Goal: Task Accomplishment & Management: Manage account settings

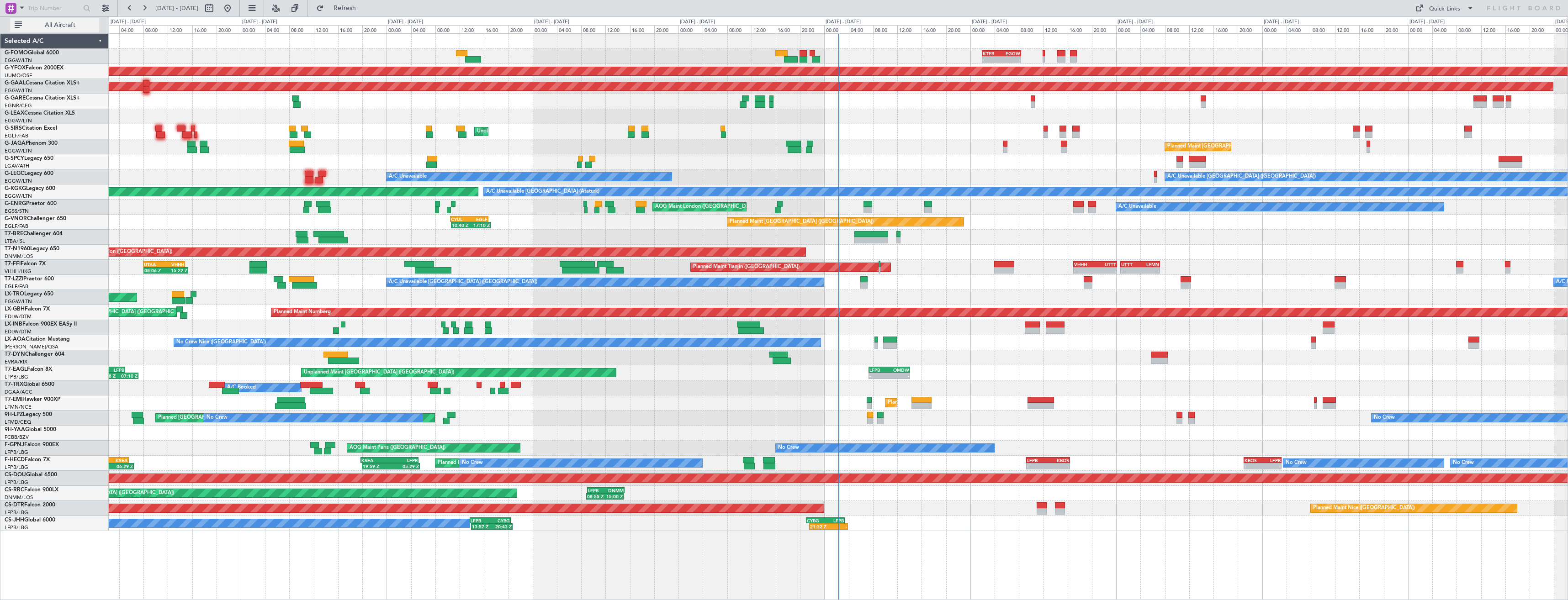
drag, startPoint x: 61, startPoint y: 23, endPoint x: 70, endPoint y: 24, distance: 9.1
click at [61, 23] on span "All Aircraft" at bounding box center [60, 25] width 72 height 7
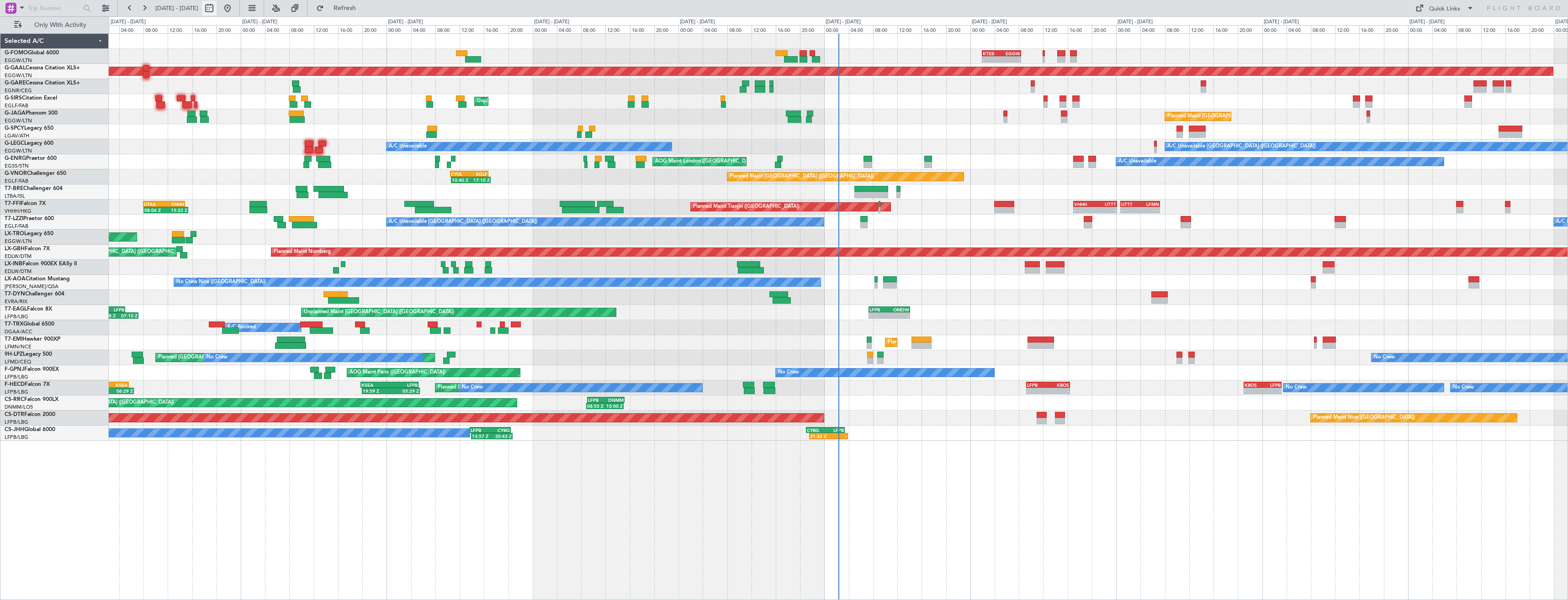
click at [217, 12] on button at bounding box center [209, 9] width 15 height 15
select select "9"
select select "2025"
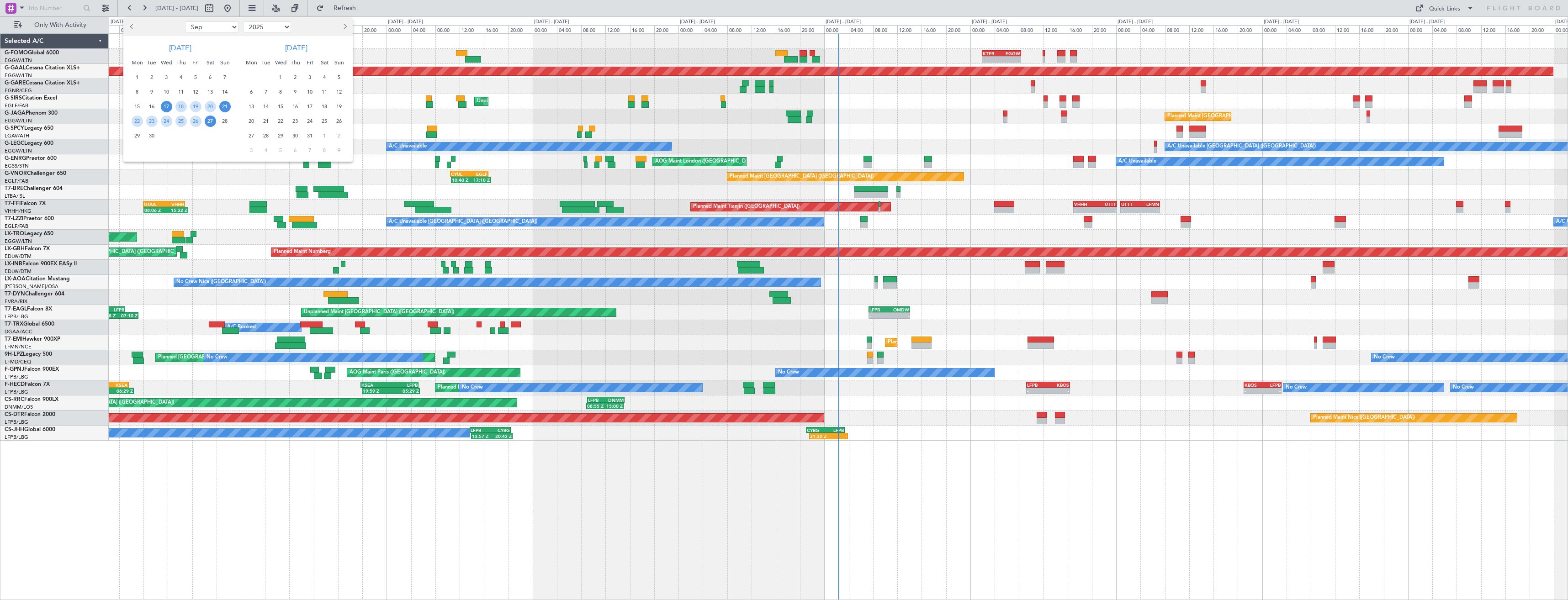
click at [225, 111] on span "21" at bounding box center [225, 106] width 12 height 12
click at [340, 80] on span "5" at bounding box center [339, 77] width 12 height 12
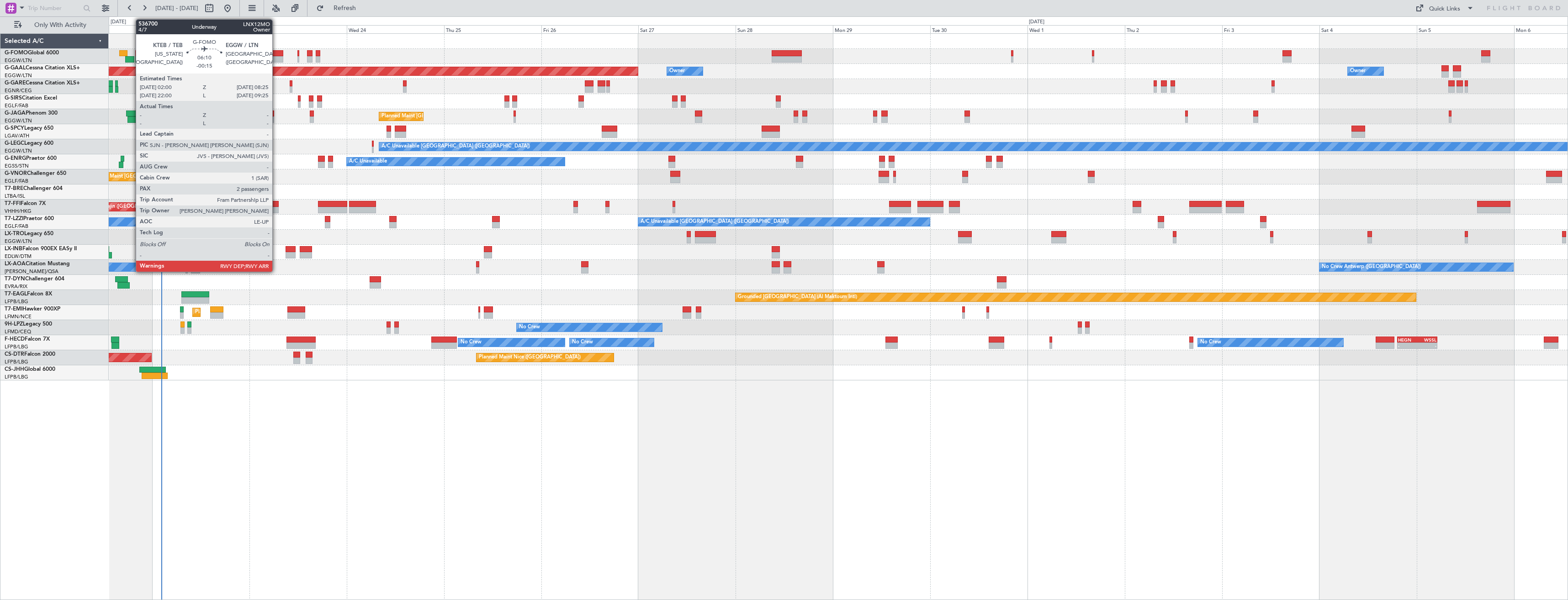
click at [276, 54] on div at bounding box center [270, 54] width 26 height 7
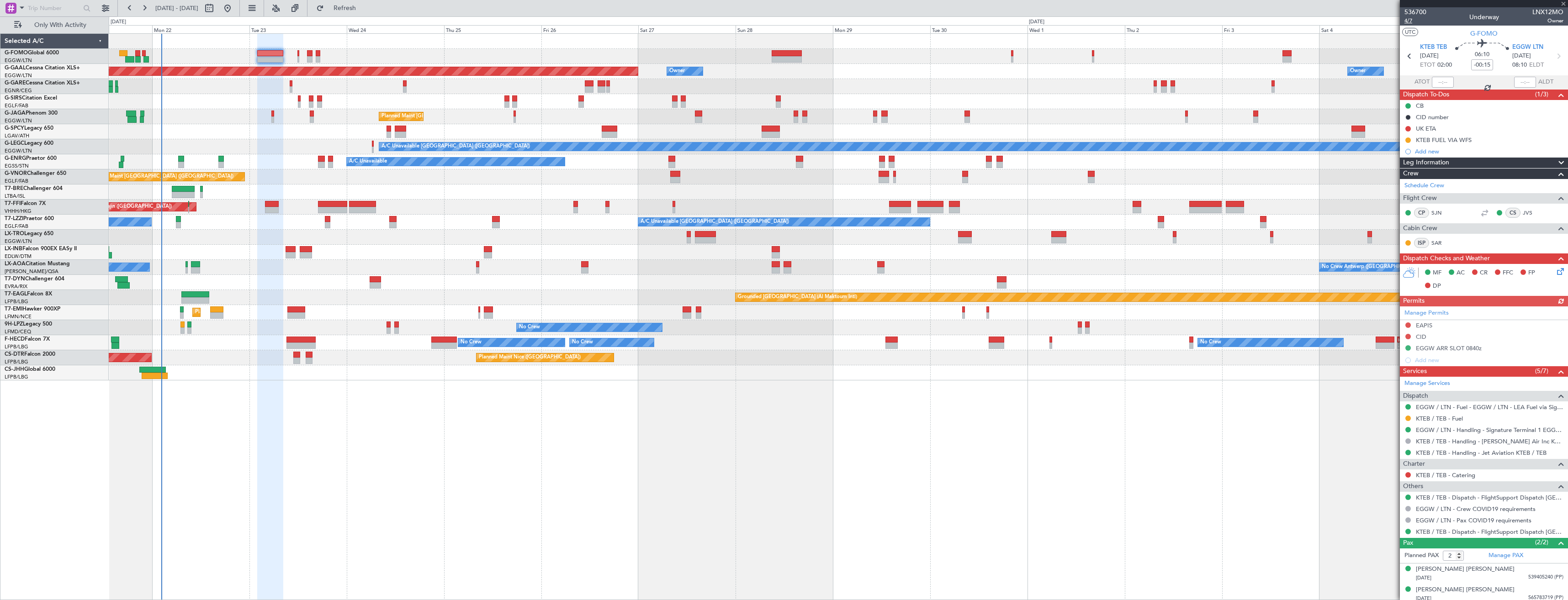
click at [1410, 23] on span "4/7" at bounding box center [1415, 21] width 22 height 8
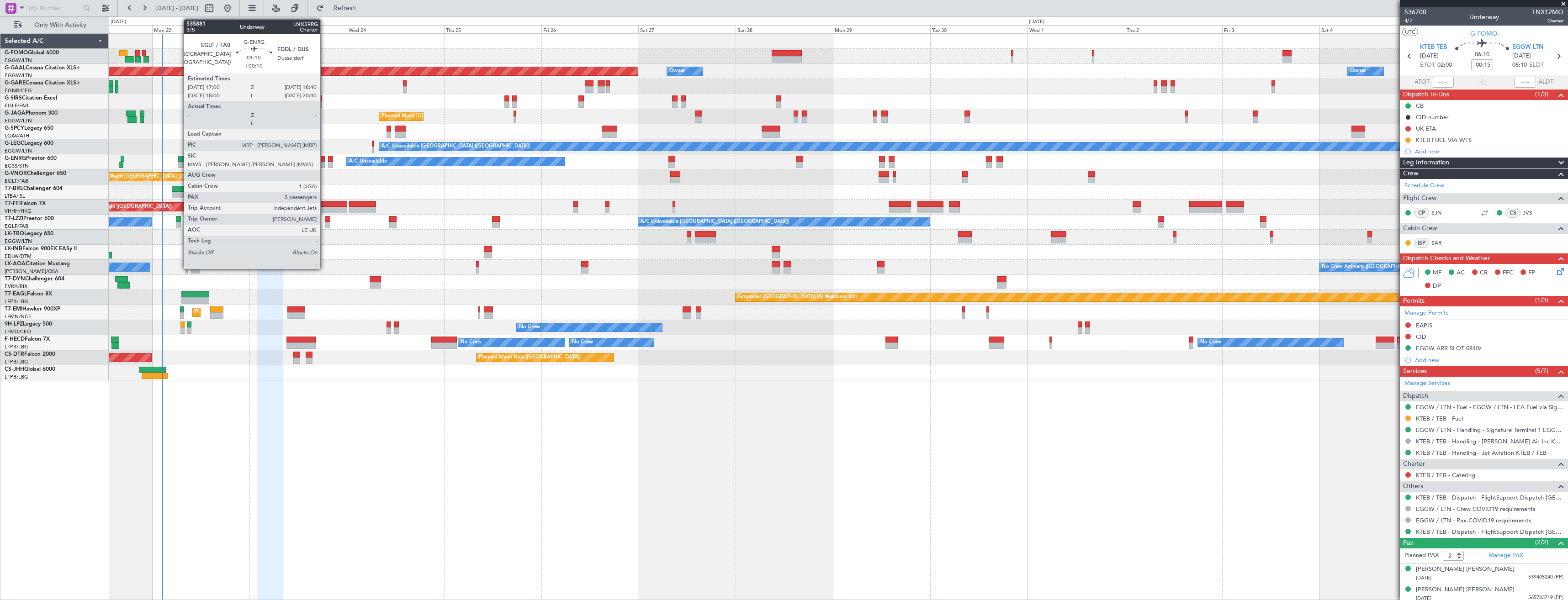
click at [324, 164] on div at bounding box center [321, 165] width 7 height 7
type input "+00:10"
type input "5"
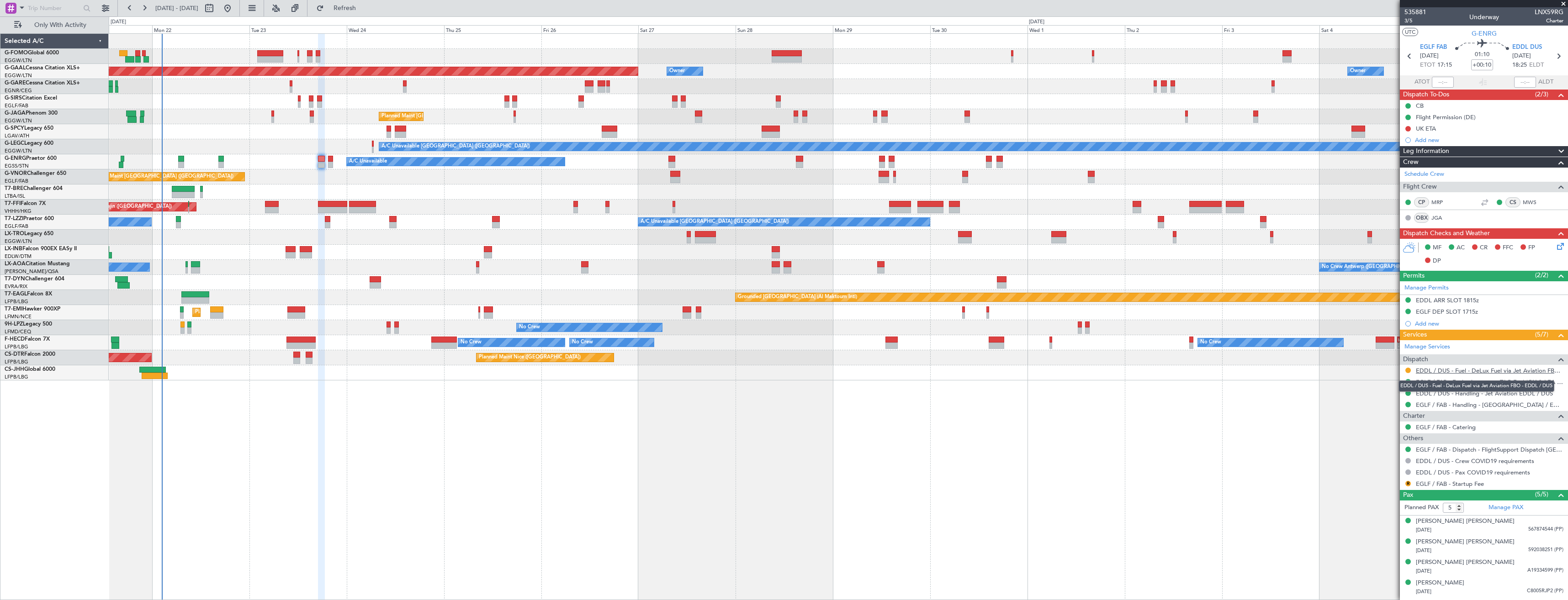
click at [1471, 371] on link "EDDL / DUS - Fuel - DeLux Fuel via Jet Aviation FBO - EDDL / DUS" at bounding box center [1489, 371] width 147 height 8
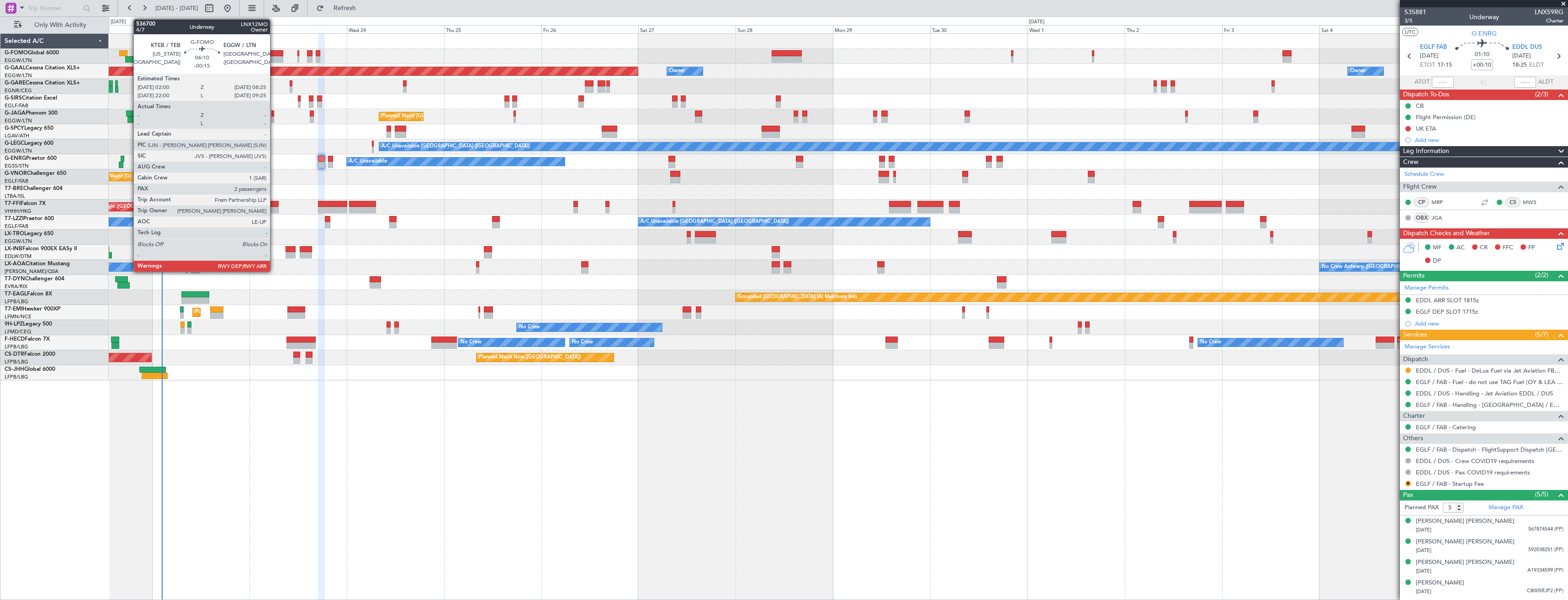
click at [272, 58] on div at bounding box center [270, 59] width 26 height 7
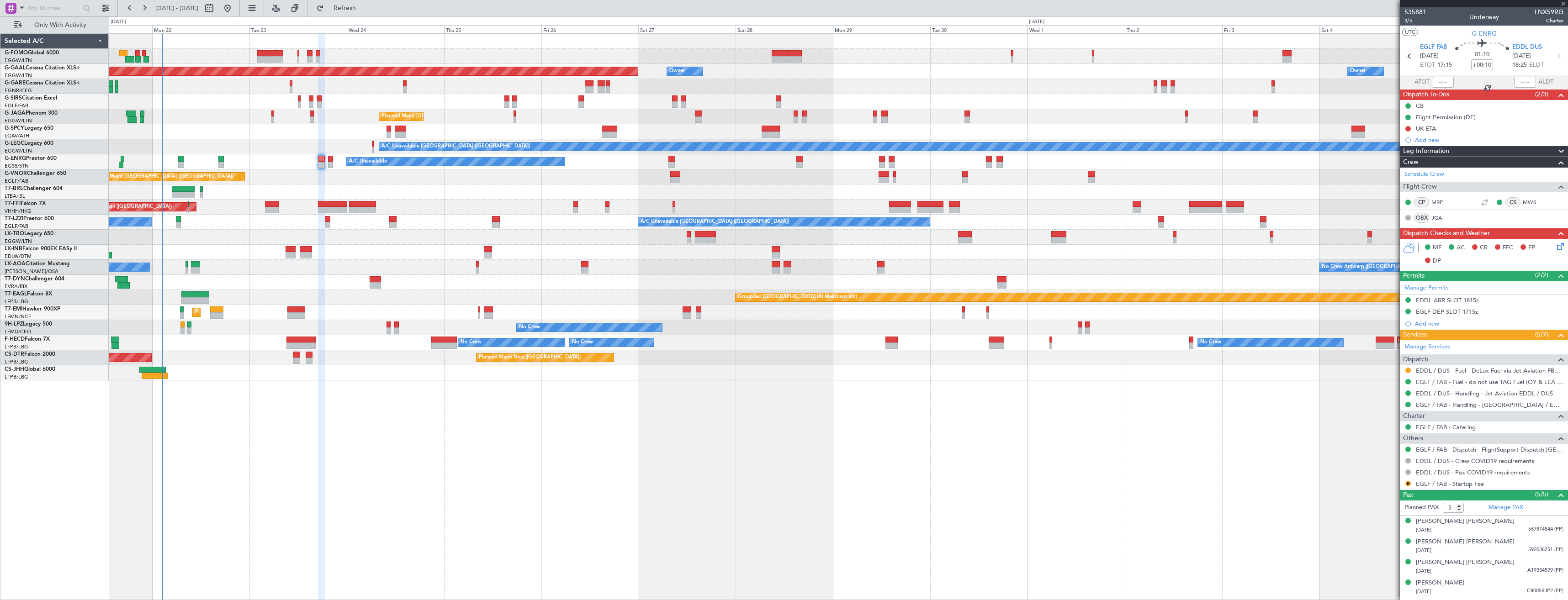
type input "-00:15"
type input "2"
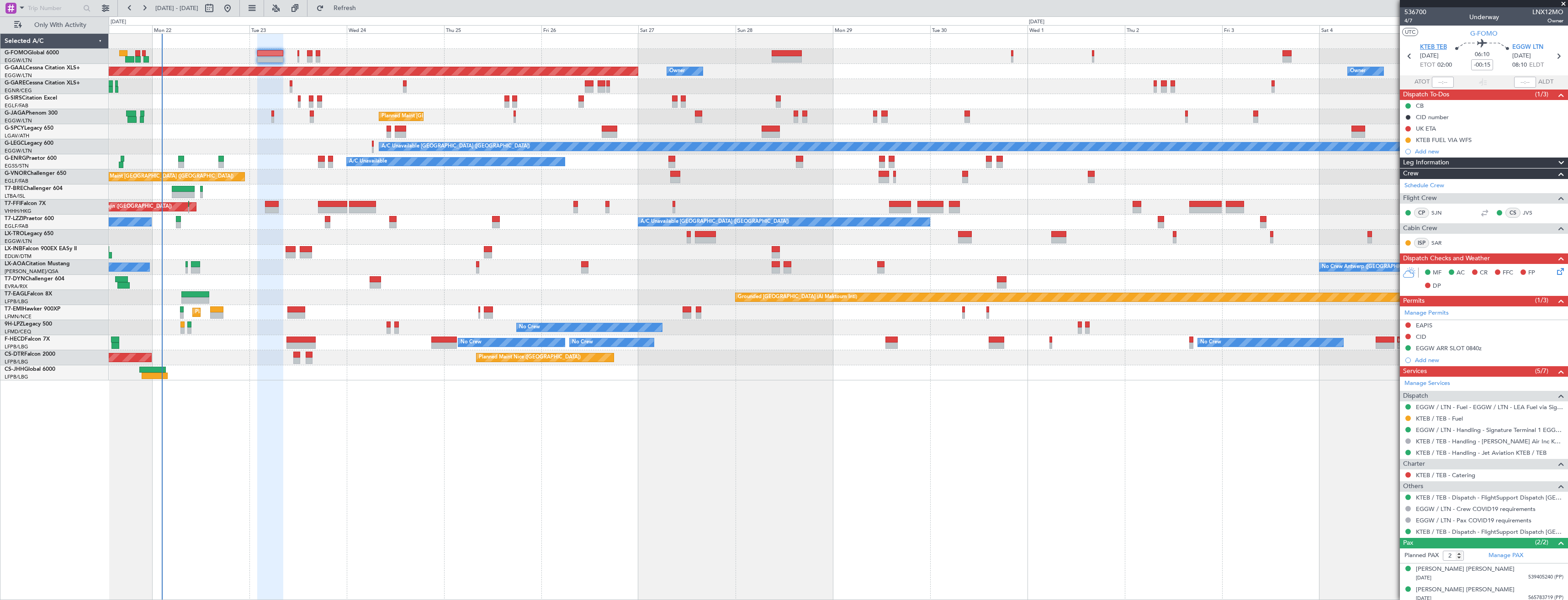
click at [1437, 45] on span "KTEB TEB" at bounding box center [1433, 47] width 27 height 9
click at [1439, 215] on link "SJN" at bounding box center [1442, 213] width 21 height 9
click at [1457, 329] on div "EAPIS" at bounding box center [1484, 326] width 168 height 12
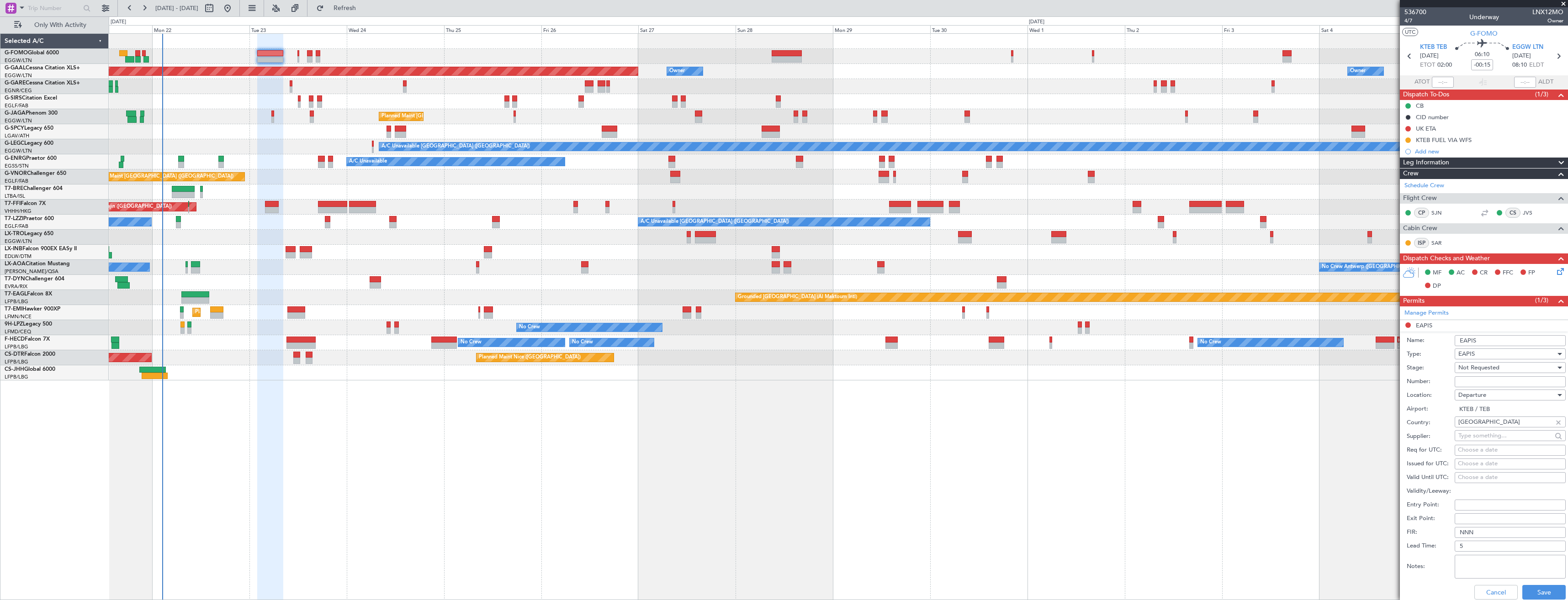
click at [1485, 385] on input "Number:" at bounding box center [1510, 382] width 111 height 11
paste input "EAPIS-17737597"
type input "EAPIS-17737597"
click at [1485, 371] on span "Not Requested" at bounding box center [1479, 368] width 41 height 9
click at [1496, 430] on span "Requested" at bounding box center [1507, 427] width 96 height 14
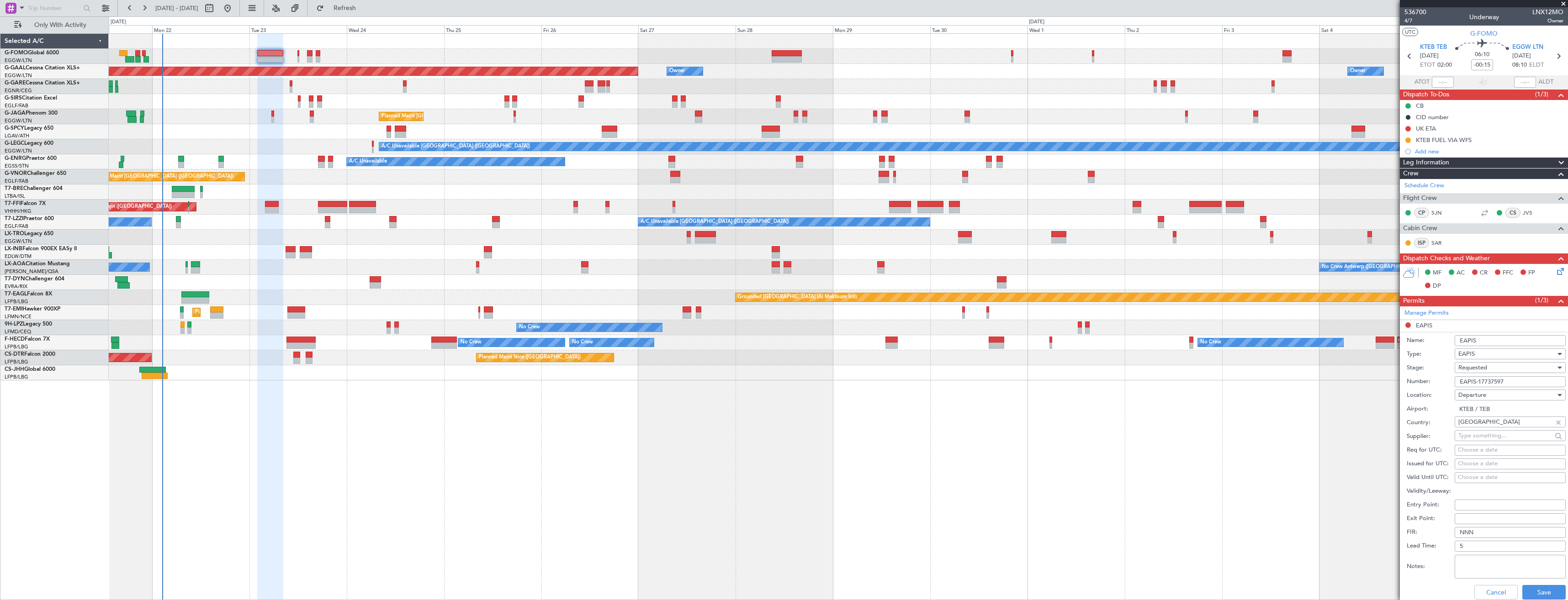
click at [1486, 369] on span "Requested" at bounding box center [1472, 368] width 29 height 9
click at [1499, 431] on span "Received OK" at bounding box center [1507, 437] width 96 height 14
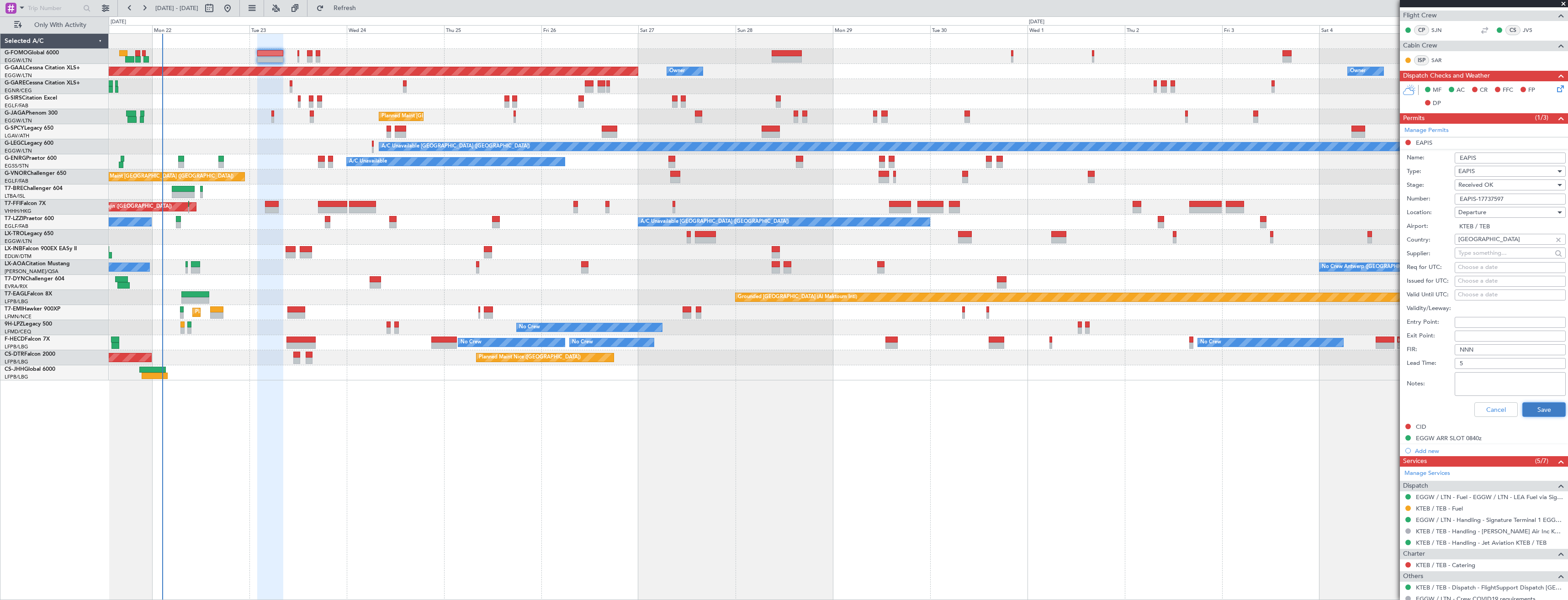
click at [1534, 408] on button "Save" at bounding box center [1544, 410] width 43 height 15
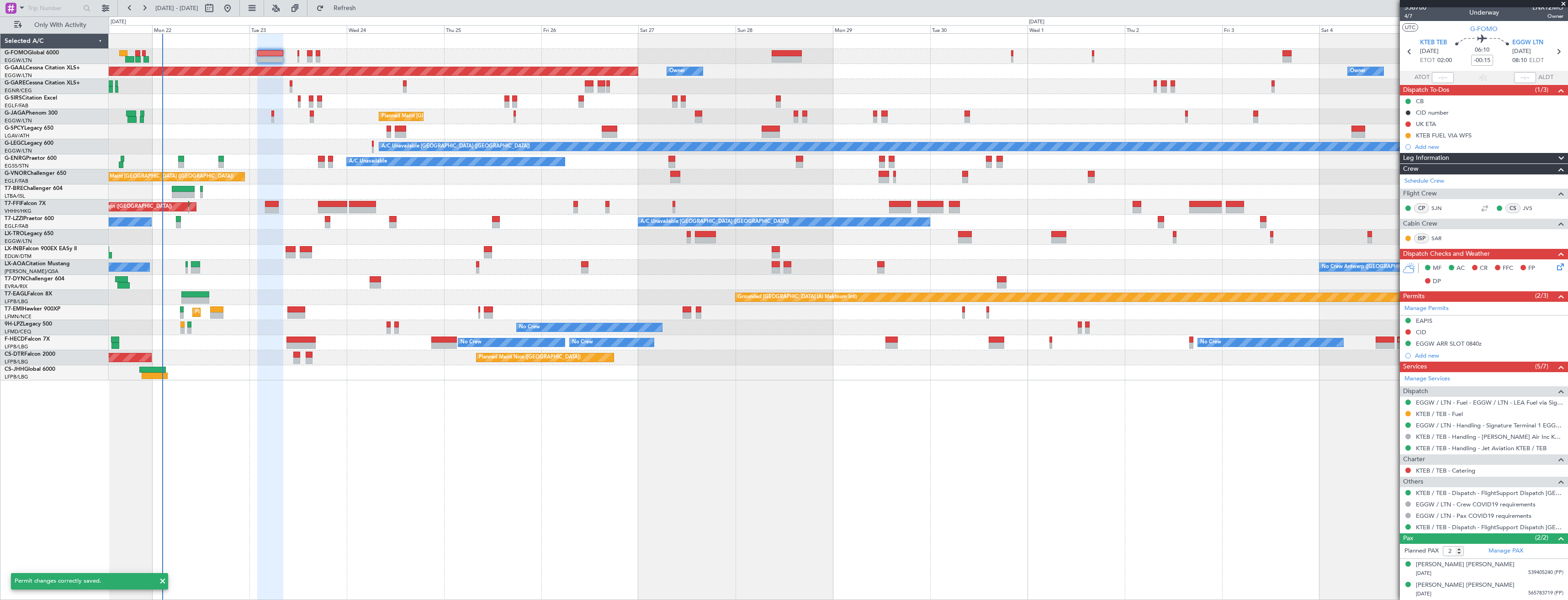
scroll to position [4, 0]
click at [307, 358] on div at bounding box center [309, 361] width 7 height 7
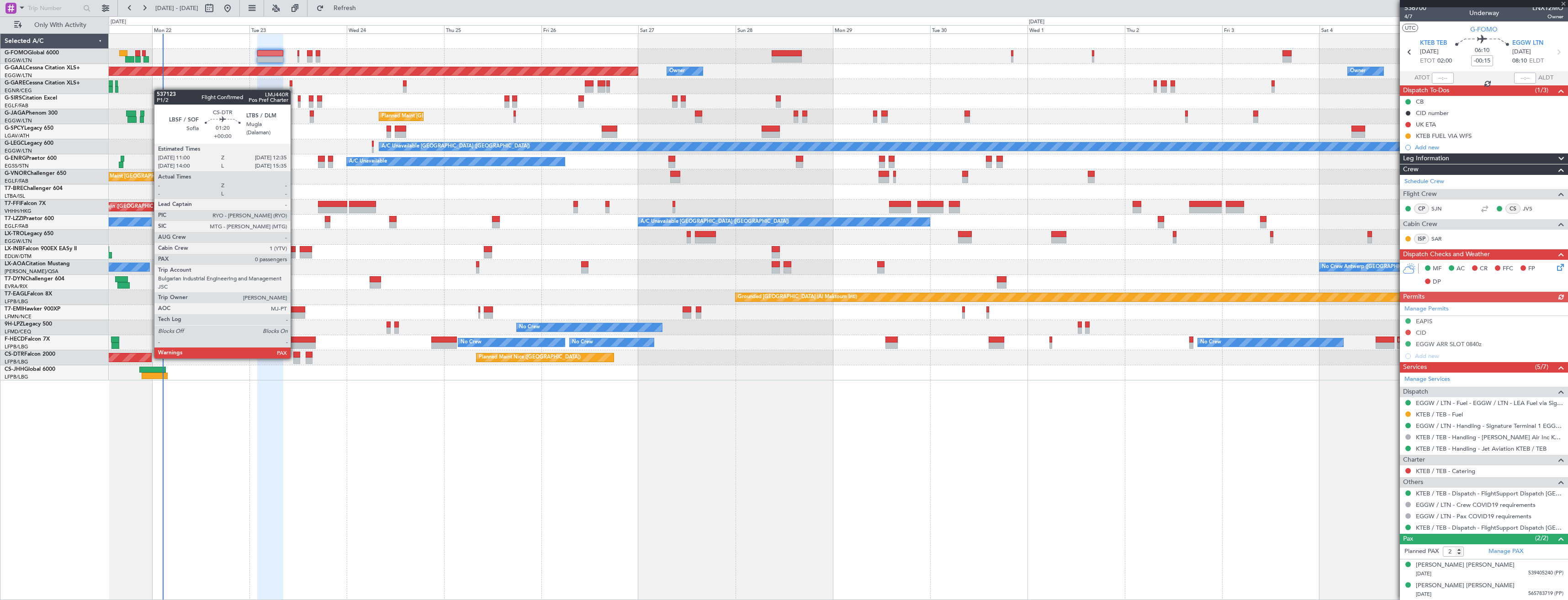
type input "+00:10"
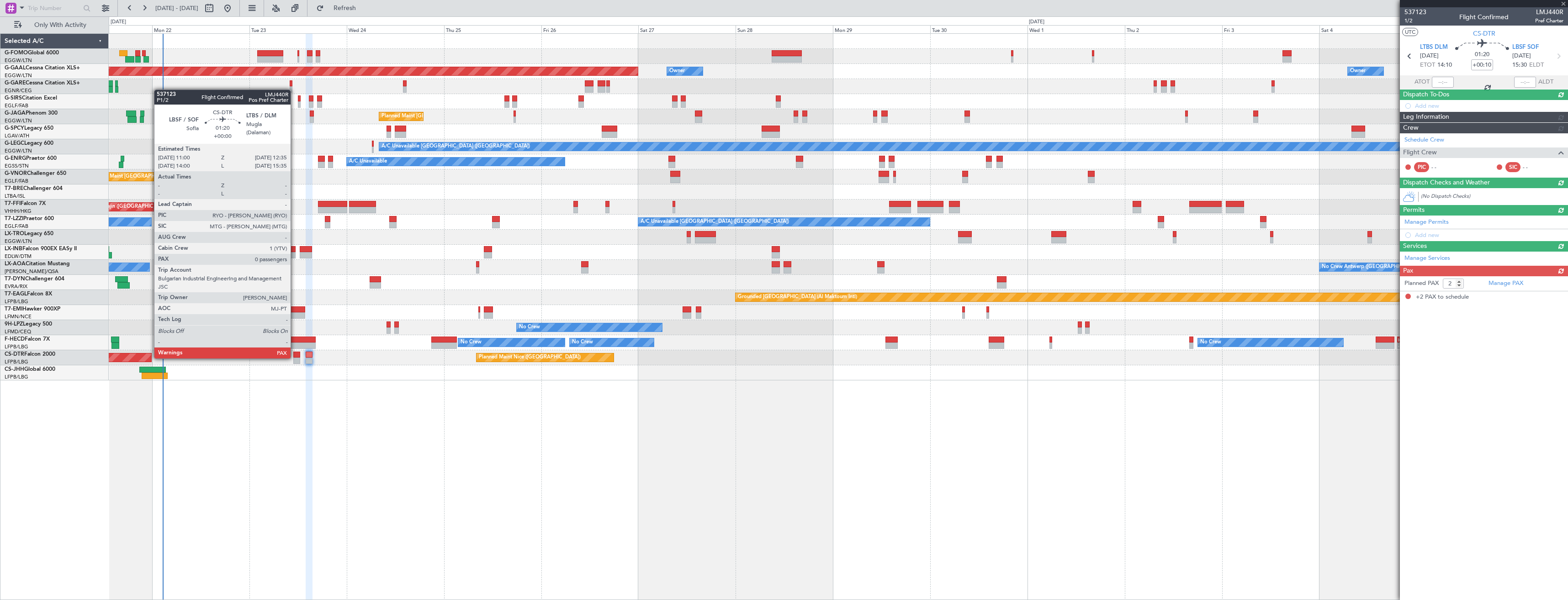
scroll to position [0, 0]
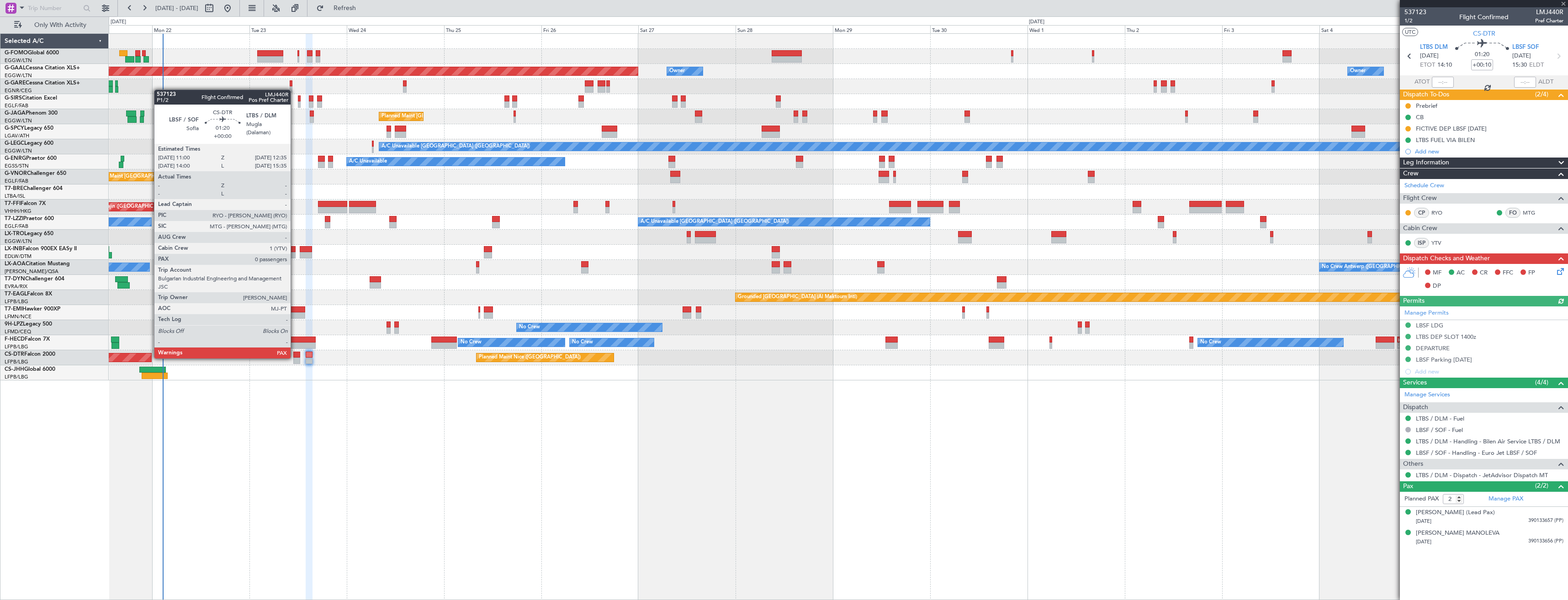
click at [295, 358] on div at bounding box center [296, 361] width 7 height 7
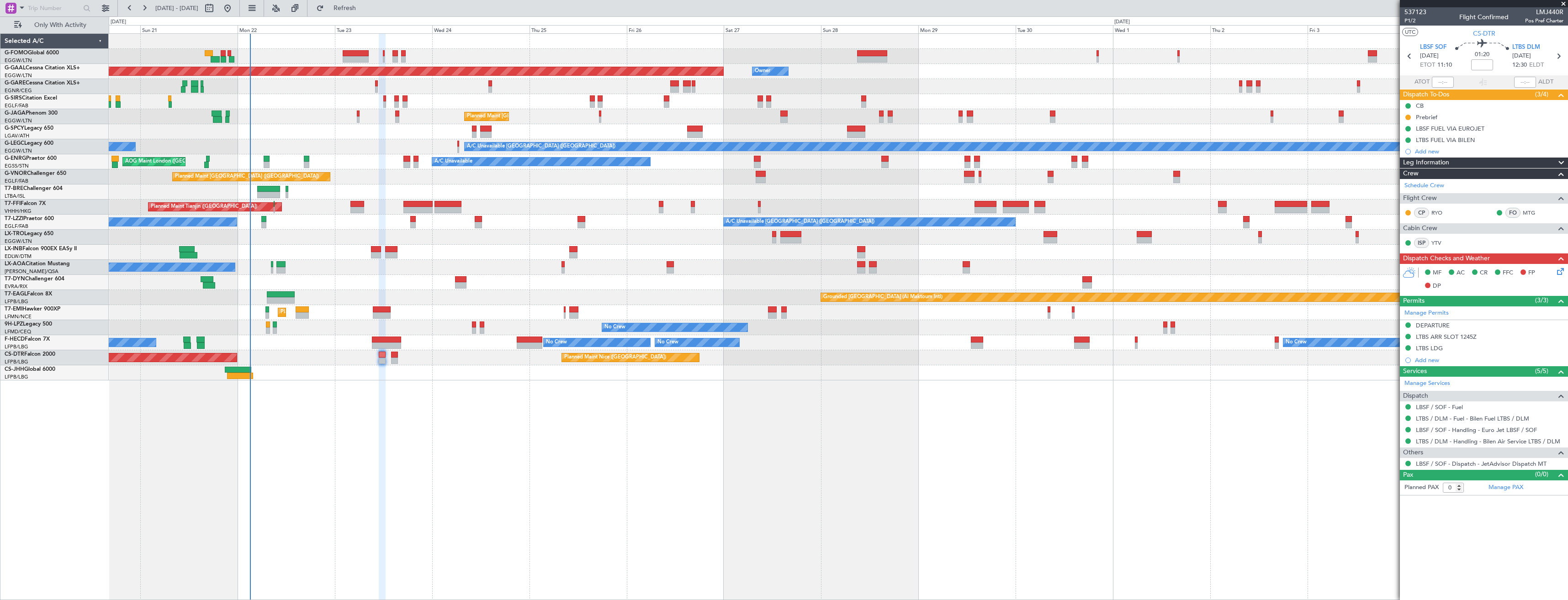
click at [328, 249] on div at bounding box center [838, 252] width 1459 height 15
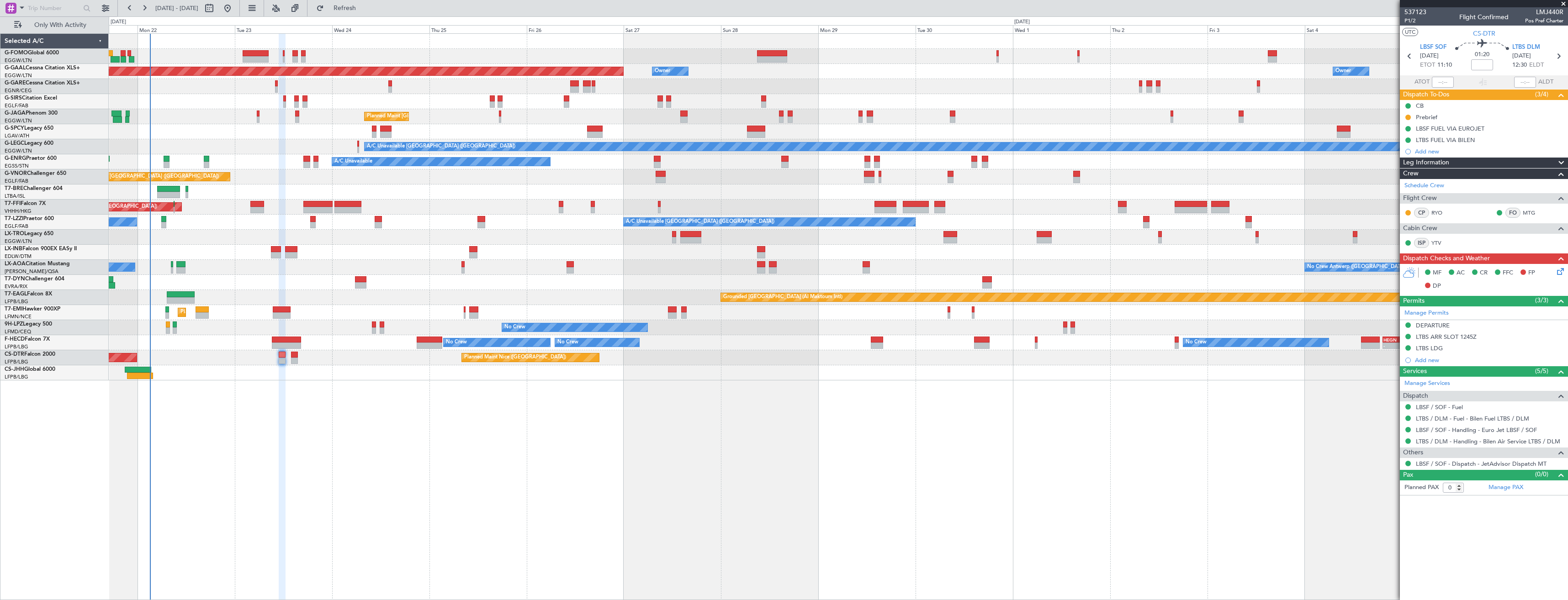
click at [225, 246] on div at bounding box center [838, 252] width 1459 height 15
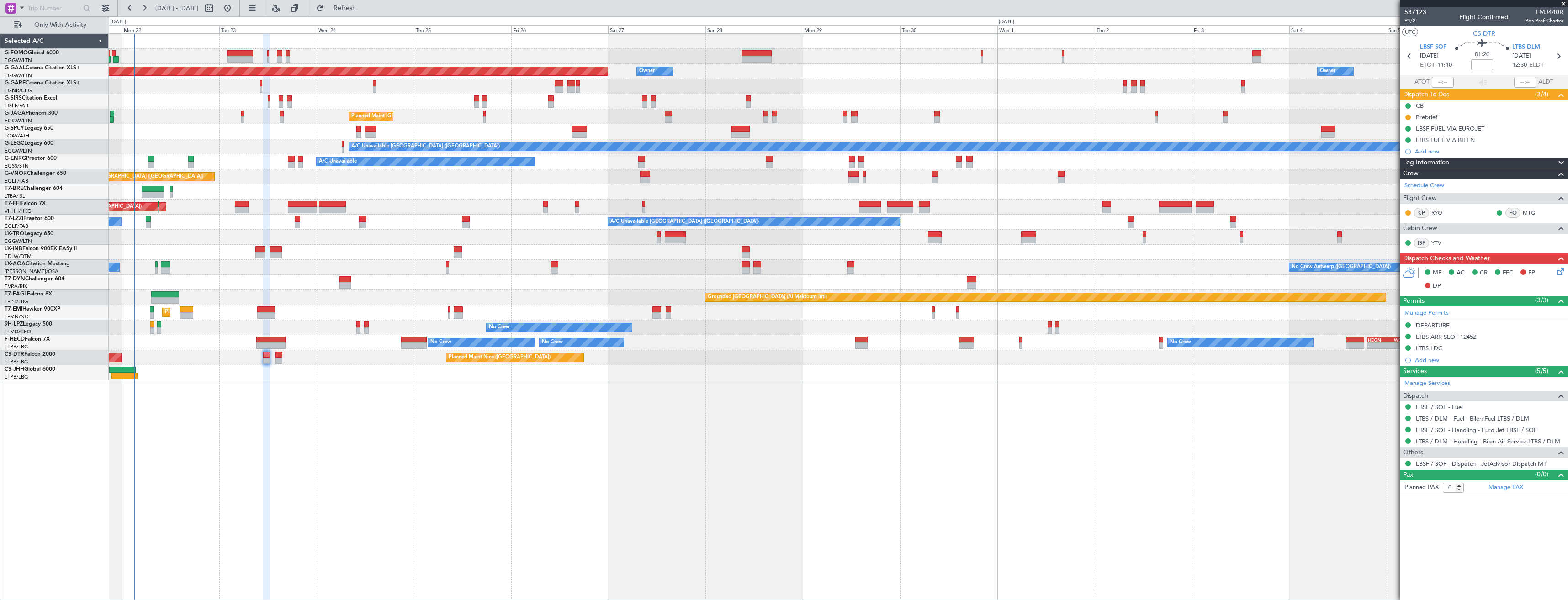
click at [209, 245] on div at bounding box center [838, 252] width 1459 height 15
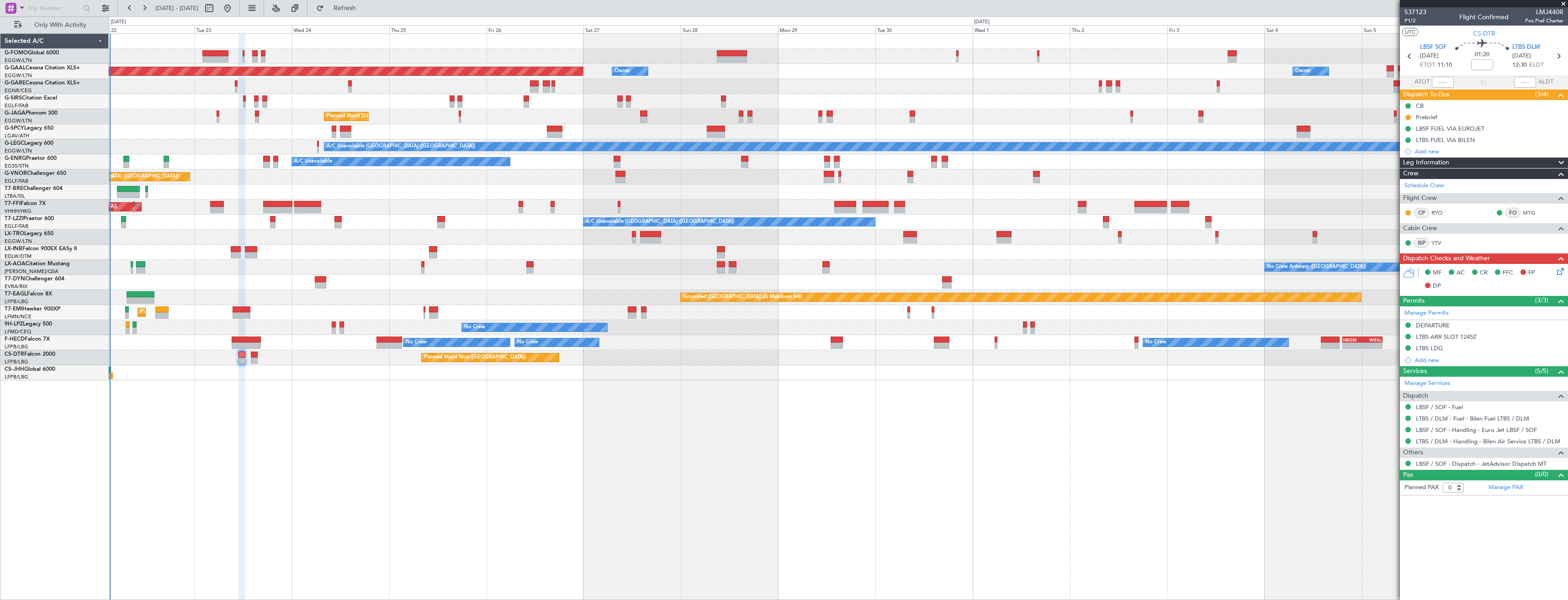
click at [173, 244] on div "A/C Unavailable" at bounding box center [838, 237] width 1459 height 15
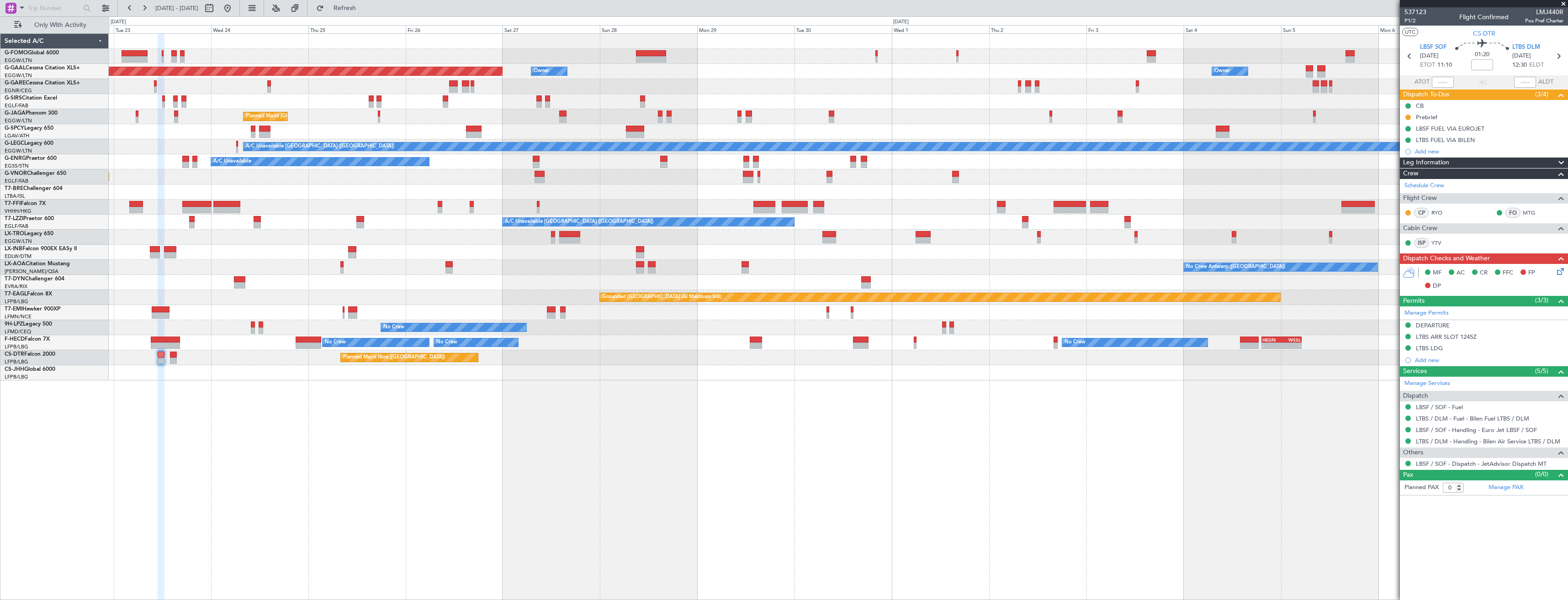
click at [111, 256] on div at bounding box center [838, 252] width 1459 height 15
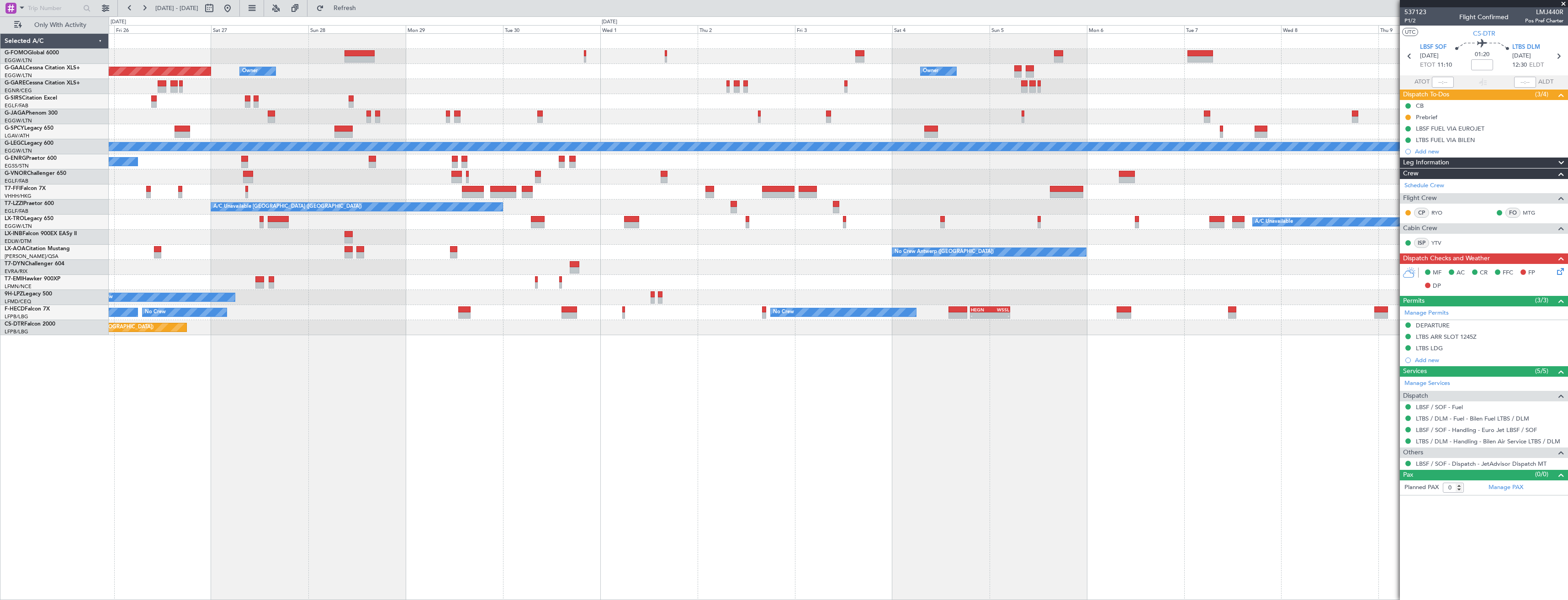
click at [332, 278] on div "Planned Maint Dusseldorf Owner Owner Owner Owner Planned Maint [GEOGRAPHIC_DATA…" at bounding box center [838, 184] width 1459 height 301
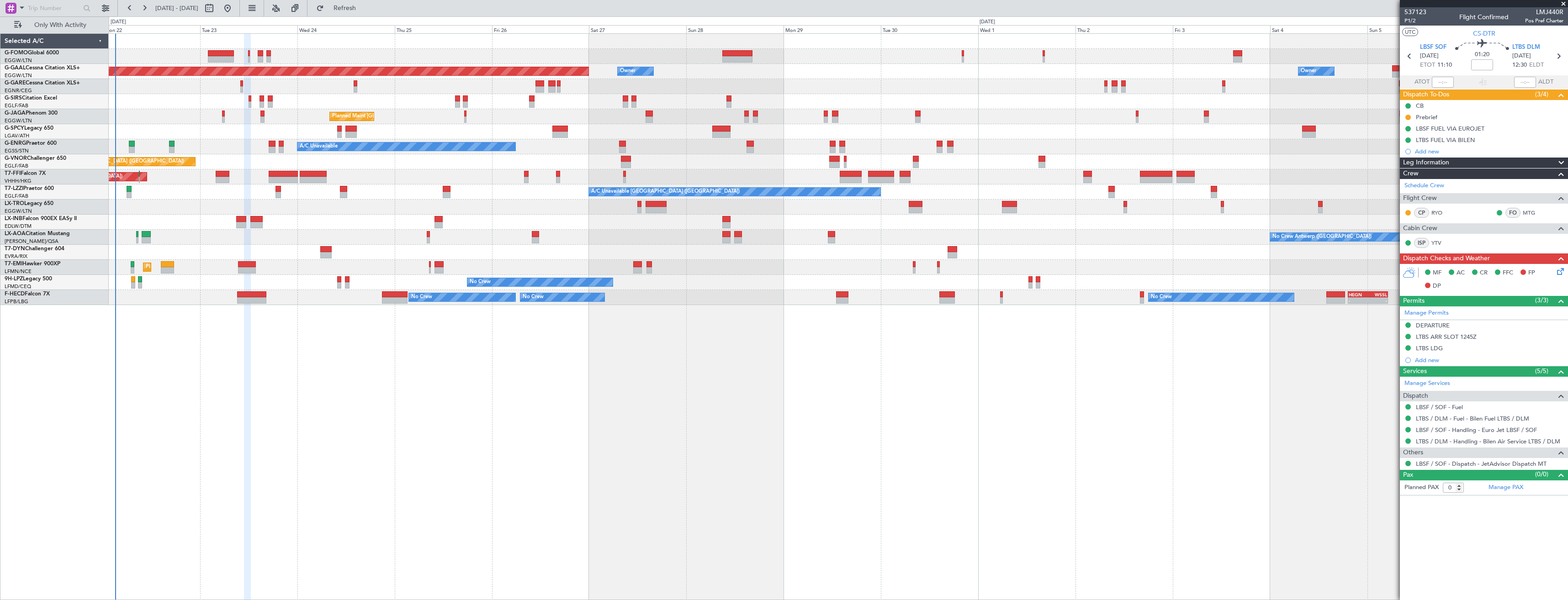
click at [710, 307] on div "Planned Maint Dusseldorf Owner Owner Owner Unplanned Maint [GEOGRAPHIC_DATA] ([…" at bounding box center [838, 316] width 1459 height 567
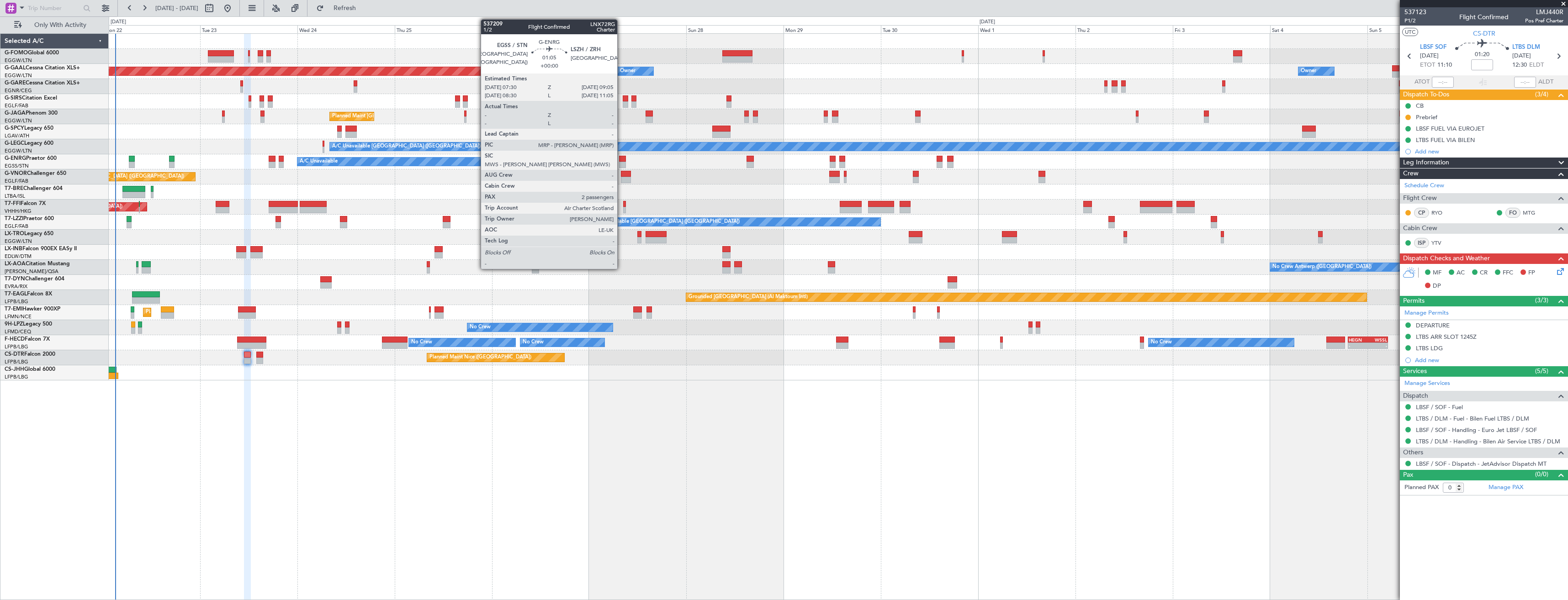
click at [622, 160] on div at bounding box center [622, 159] width 7 height 7
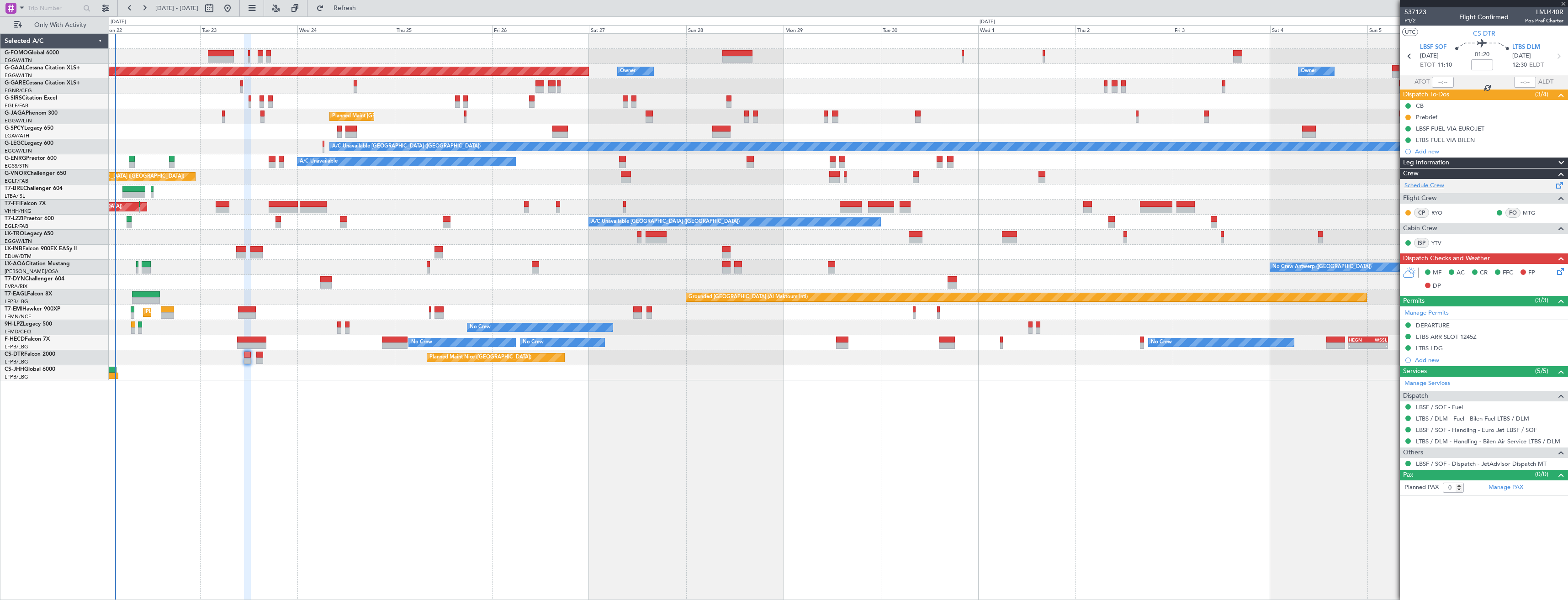
type input "2"
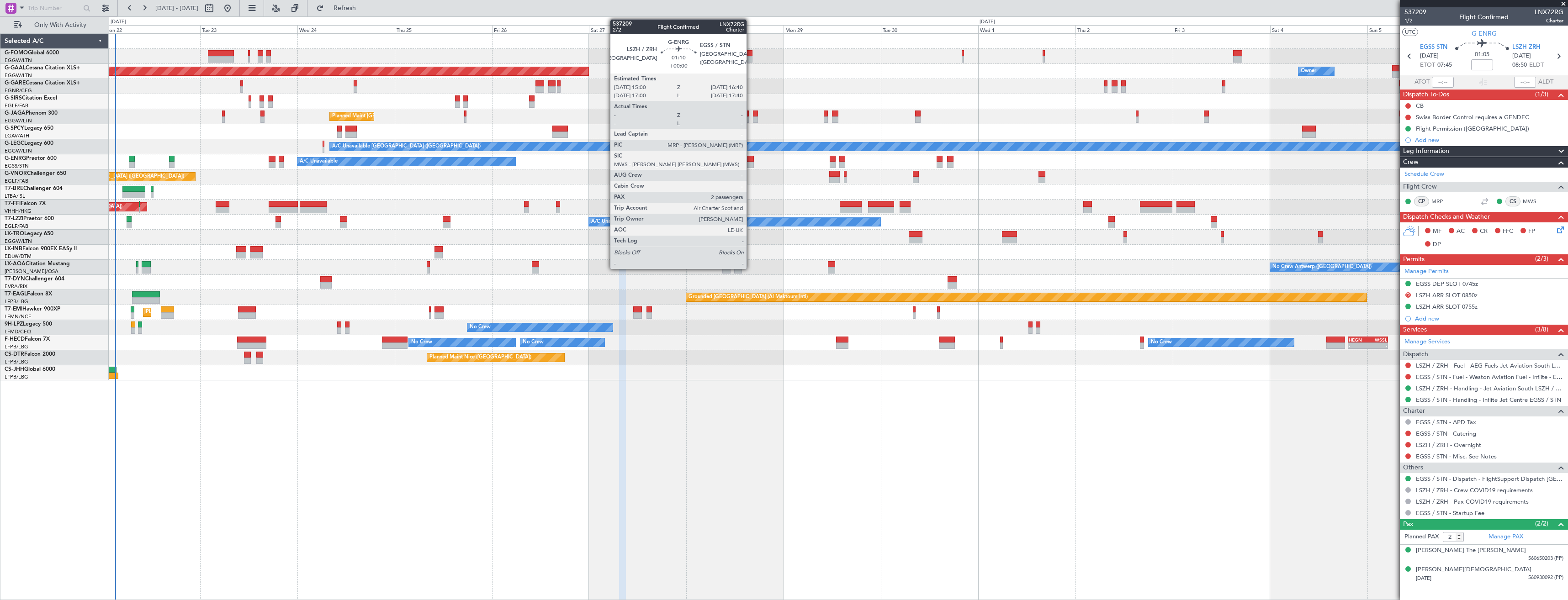
click at [751, 160] on div at bounding box center [749, 159] width 7 height 7
